Goal: Register for event/course

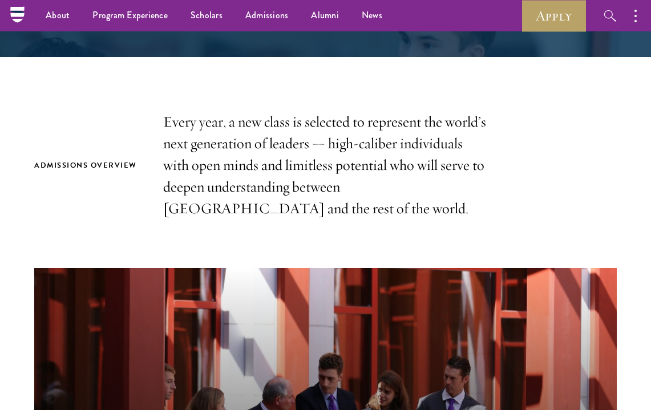
scroll to position [289, 0]
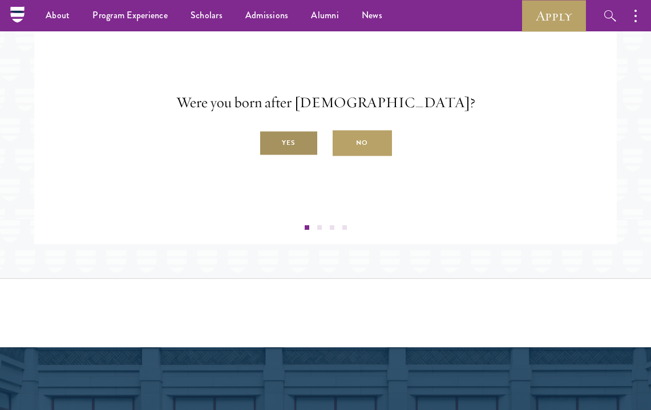
scroll to position [1774, 0]
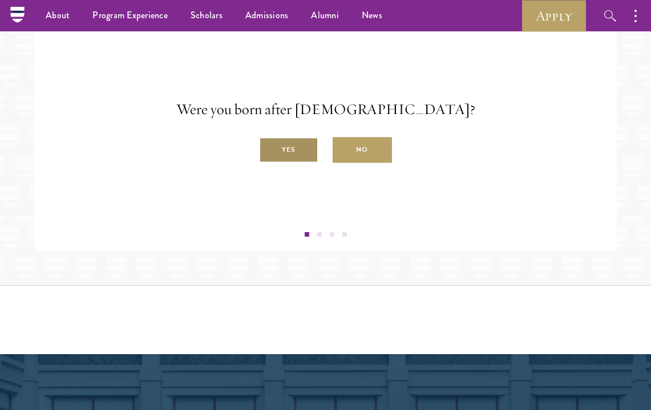
click at [295, 157] on label "Yes" at bounding box center [288, 151] width 59 height 26
click at [269, 149] on input "Yes" at bounding box center [264, 144] width 10 height 10
click at [291, 163] on label "Yes" at bounding box center [288, 151] width 59 height 26
click at [269, 149] on input "Yes" at bounding box center [264, 144] width 10 height 10
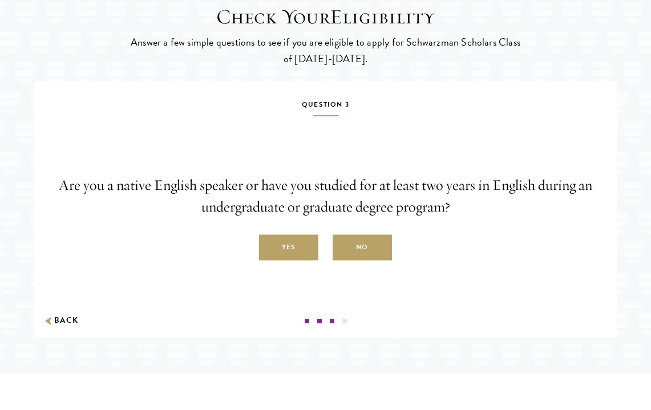
scroll to position [1692, 0]
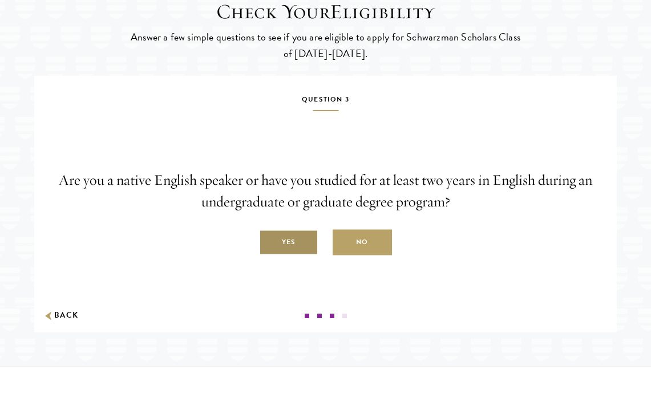
click at [301, 256] on label "Yes" at bounding box center [288, 243] width 59 height 26
click at [269, 241] on input "Yes" at bounding box center [264, 236] width 10 height 10
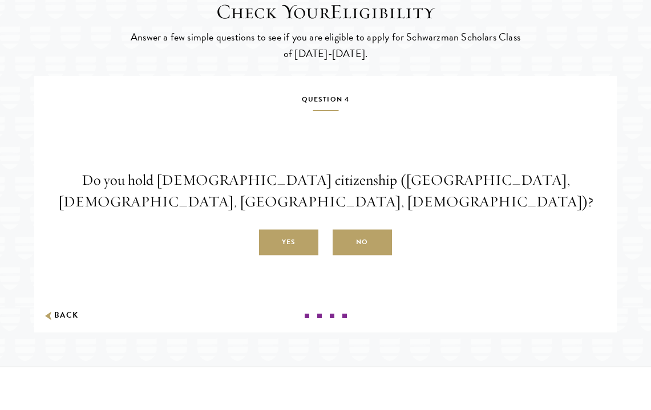
click at [394, 267] on div "Question 4 Do you hold [DEMOGRAPHIC_DATA] citizenship ([GEOGRAPHIC_DATA], [DEMO…" at bounding box center [326, 205] width 566 height 225
click at [377, 255] on label "No" at bounding box center [362, 243] width 59 height 26
click at [343, 241] on input "No" at bounding box center [338, 236] width 10 height 10
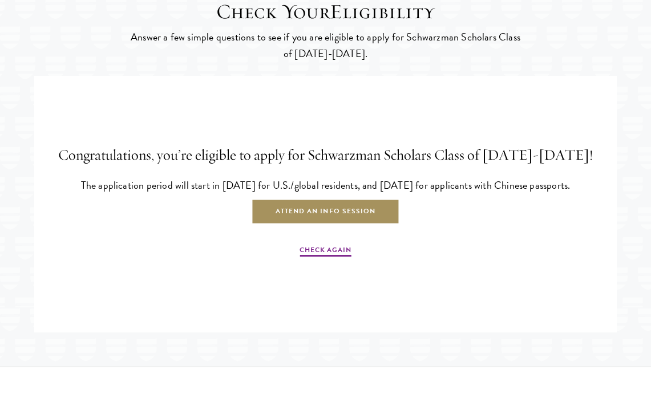
click at [356, 225] on link "Attend an Info Session" at bounding box center [326, 212] width 148 height 26
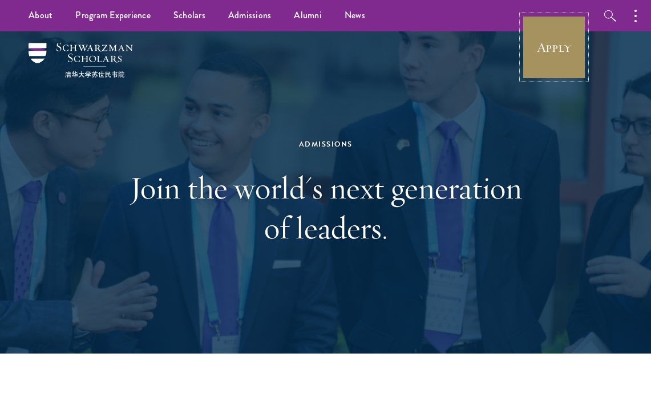
click at [570, 67] on link "Apply" at bounding box center [554, 47] width 64 height 64
